Goal: Ask a question: Ask a question

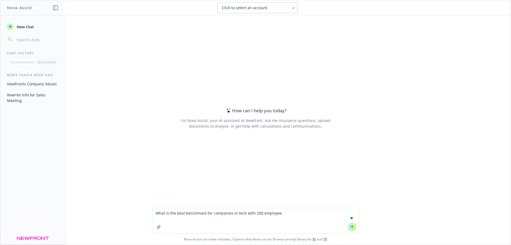
type textarea "What is the best benchmark for companies in tech with 200 employees"
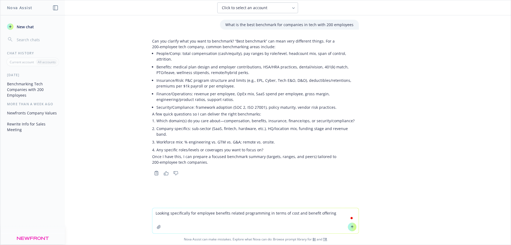
type textarea "Looking specifically for employee benefits related programming in terms of cost…"
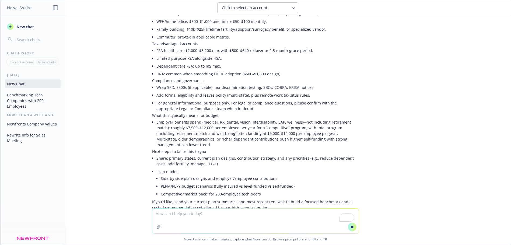
scroll to position [581, 0]
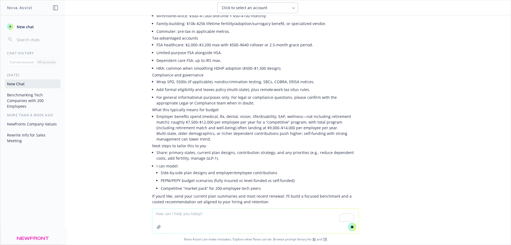
click at [295, 9] on icon at bounding box center [293, 8] width 4 height 4
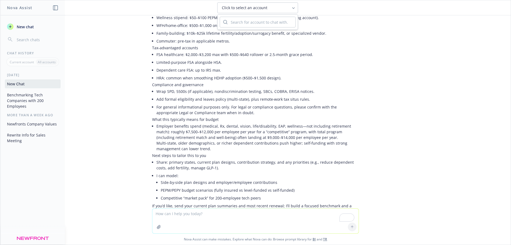
scroll to position [601, 0]
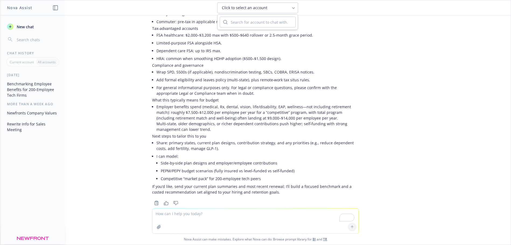
click at [416, 153] on div "What is the best benchmark for companies in tech with 200 employees Can you cla…" at bounding box center [255, 111] width 510 height 193
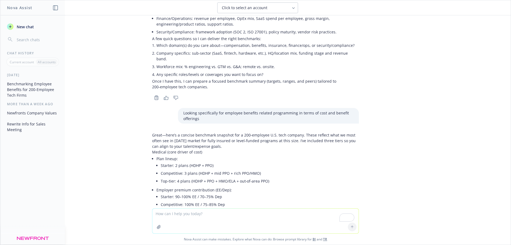
scroll to position [0, 0]
